Goal: Information Seeking & Learning: Learn about a topic

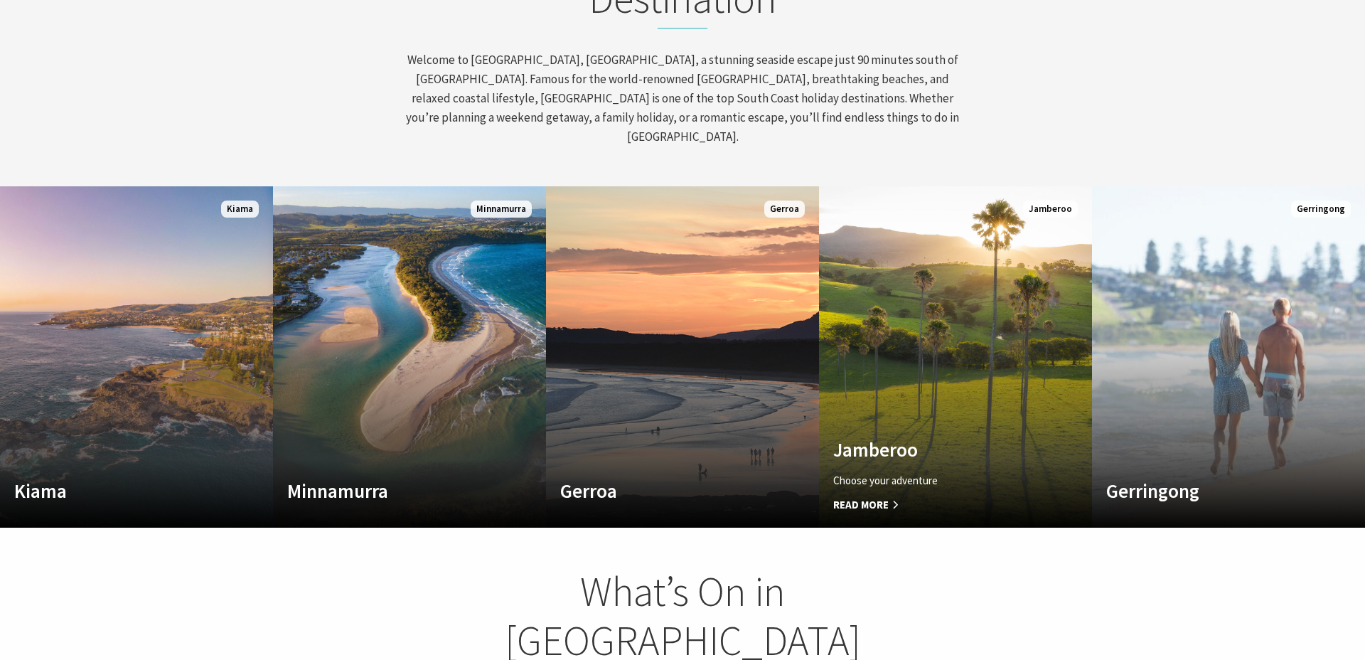
scroll to position [217, 1354]
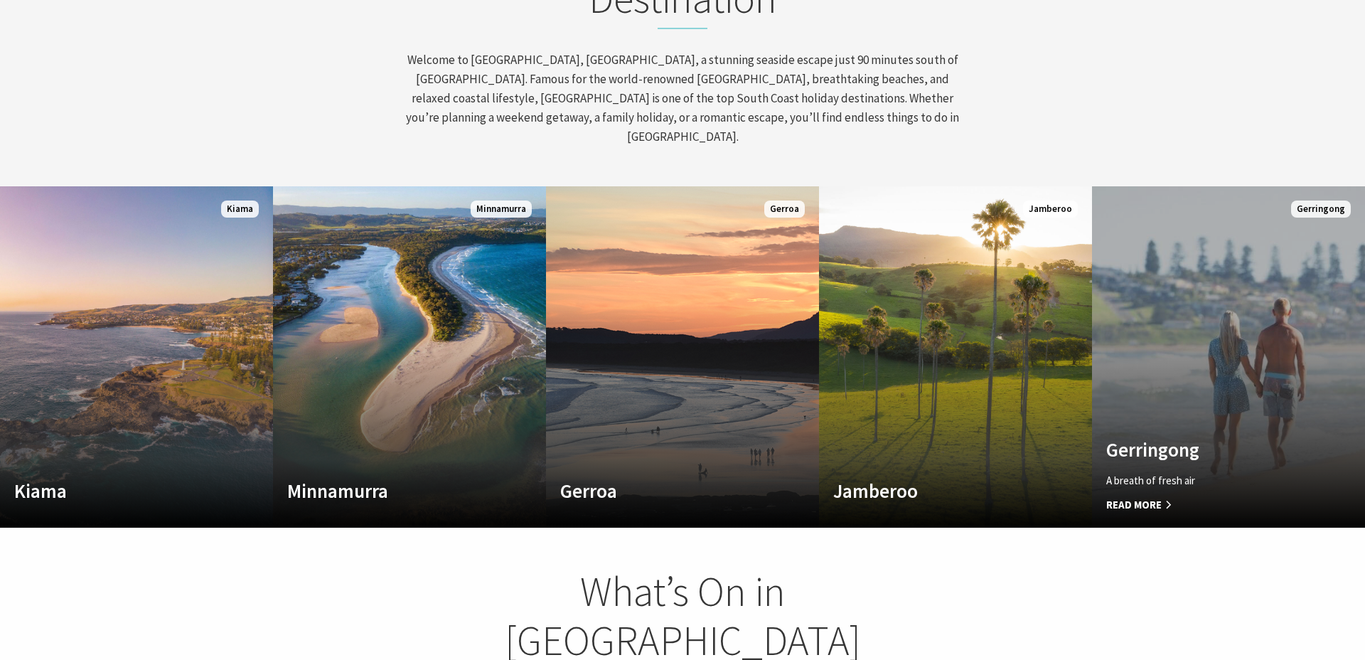
click at [1151, 496] on span "Read More" at bounding box center [1207, 504] width 203 height 17
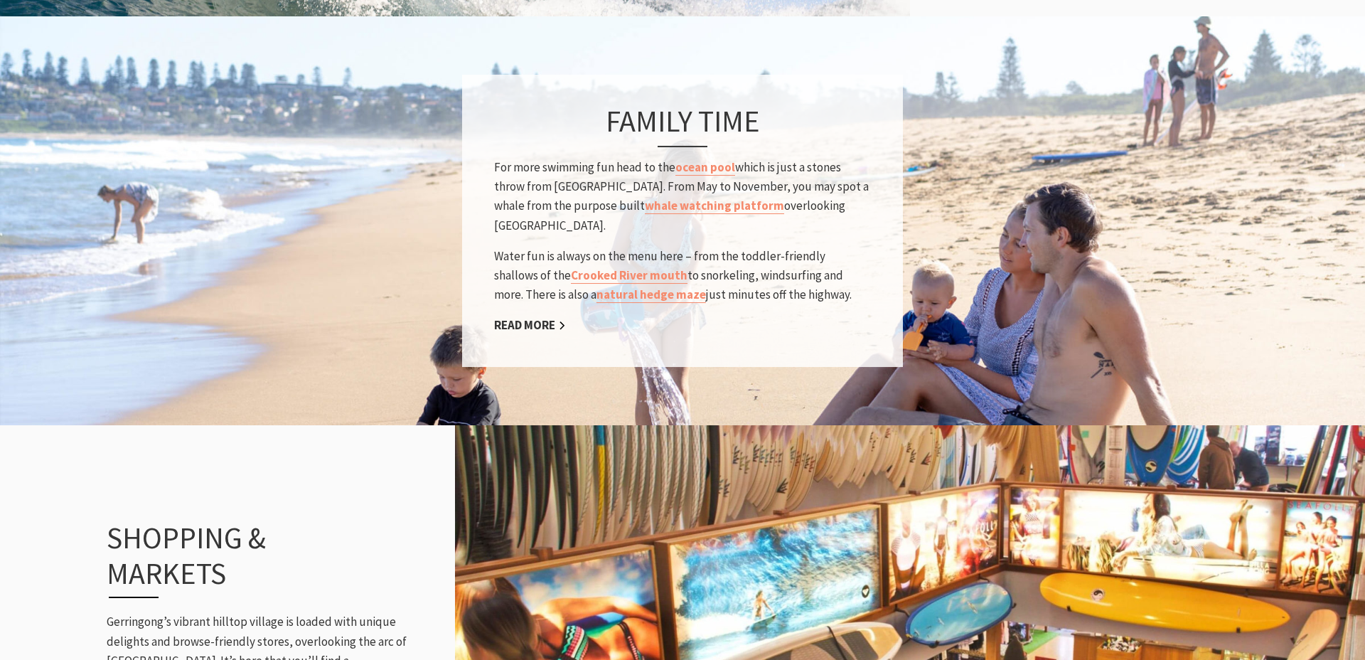
scroll to position [1447, 0]
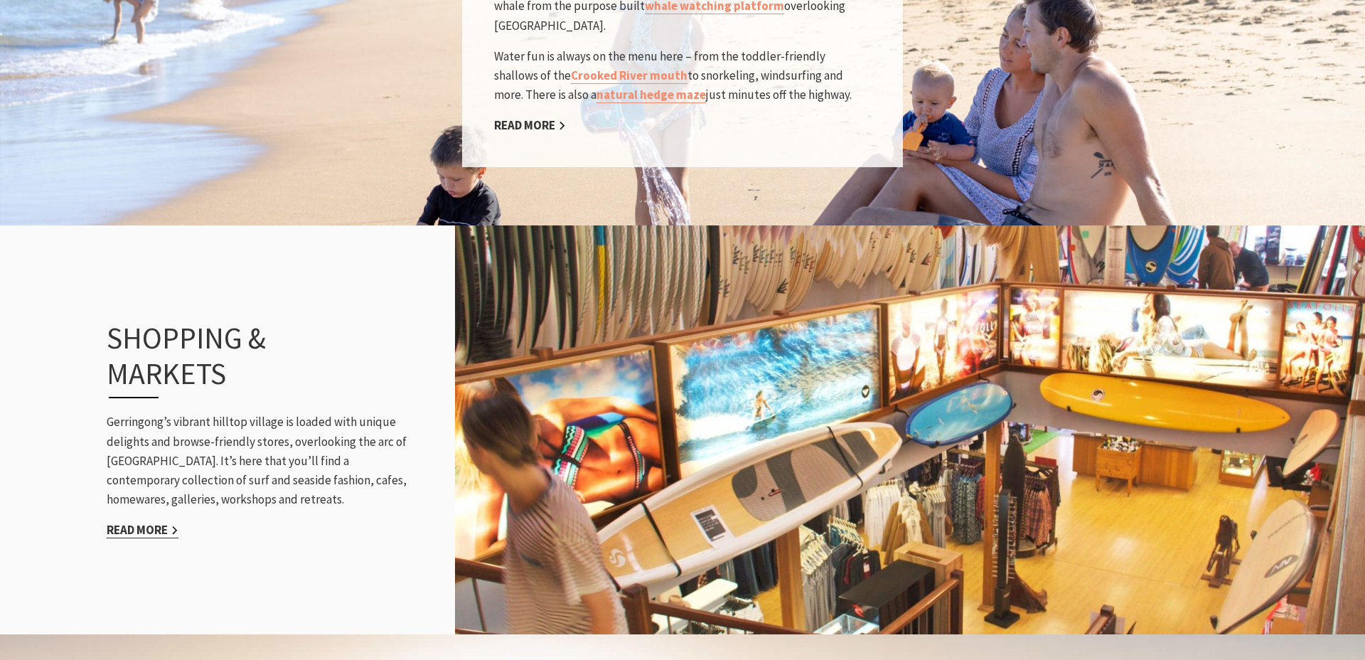
click at [127, 522] on link "Read More" at bounding box center [143, 530] width 72 height 16
